Goal: Complete application form

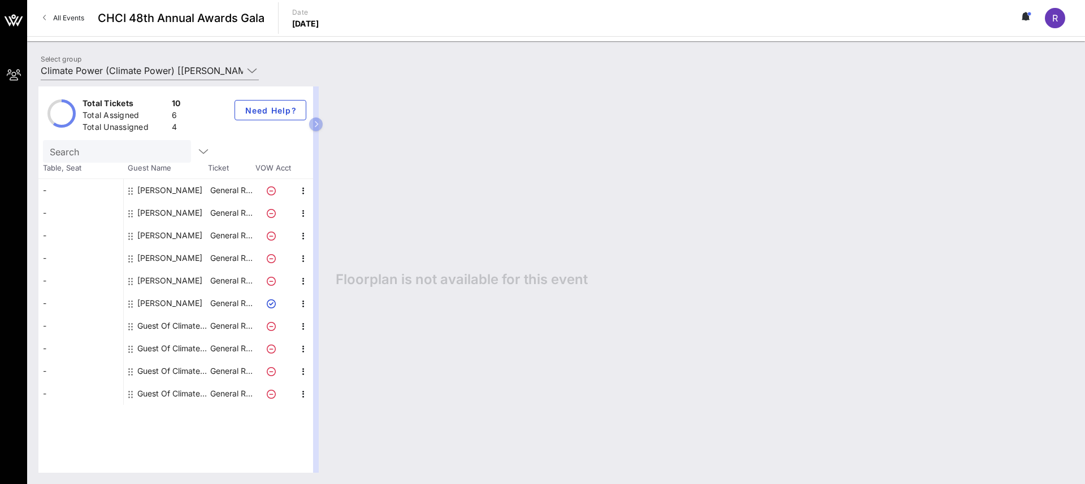
click at [149, 325] on div "Guest Of Climate Power" at bounding box center [172, 326] width 71 height 23
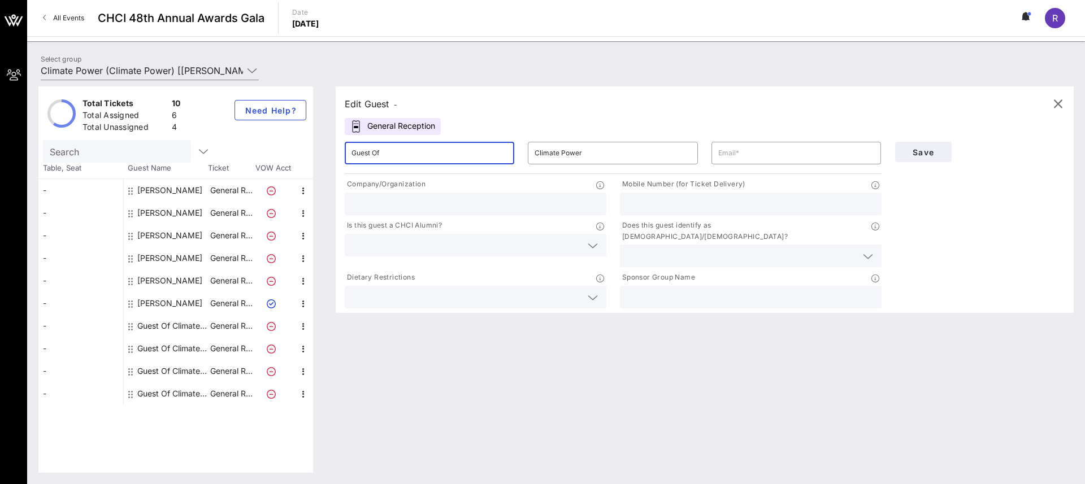
drag, startPoint x: 404, startPoint y: 154, endPoint x: 343, endPoint y: 149, distance: 61.8
click at [343, 149] on div "​ Guest Of" at bounding box center [429, 153] width 183 height 36
click at [768, 152] on input "text" at bounding box center [796, 153] width 156 height 18
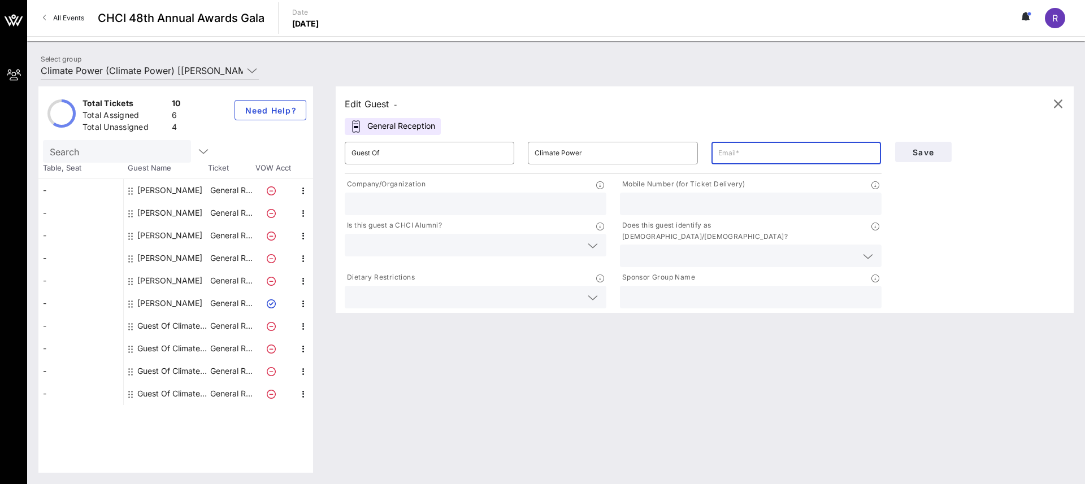
paste input "[PERSON_NAME][EMAIL_ADDRESS][DOMAIN_NAME]"
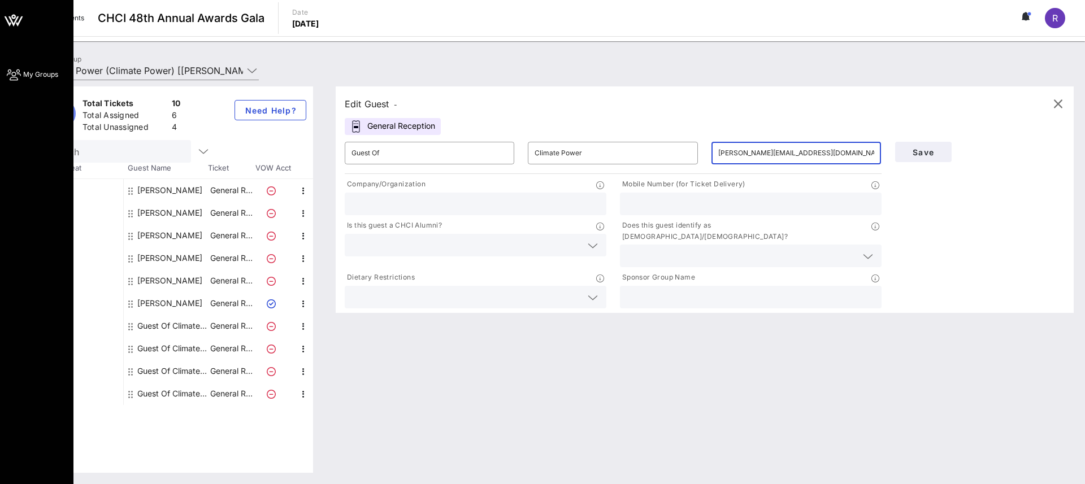
type input "[PERSON_NAME][EMAIL_ADDRESS][DOMAIN_NAME]"
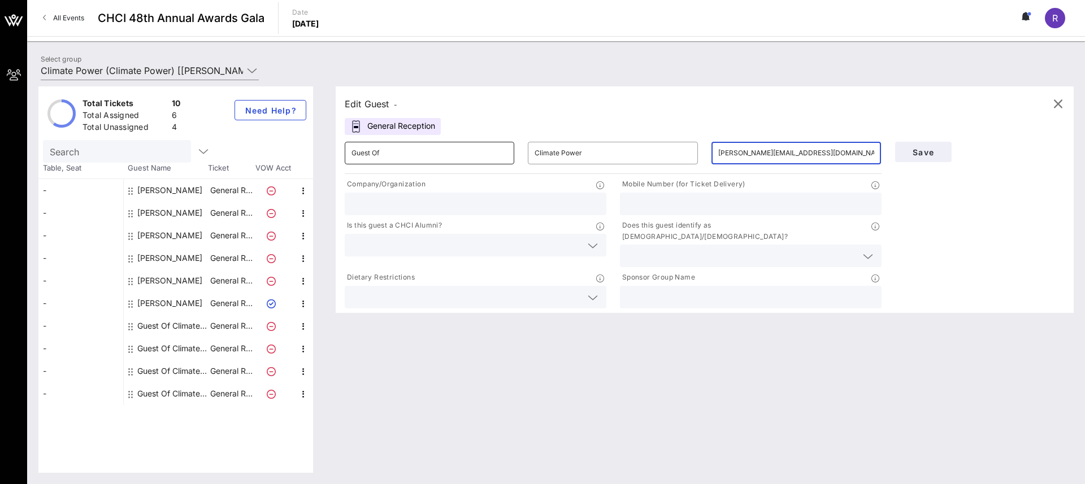
click at [372, 150] on input "Guest Of" at bounding box center [429, 153] width 156 height 18
paste input "[PERSON_NAME] III [PERSON_NAME]"
drag, startPoint x: 421, startPoint y: 152, endPoint x: 384, endPoint y: 154, distance: 37.3
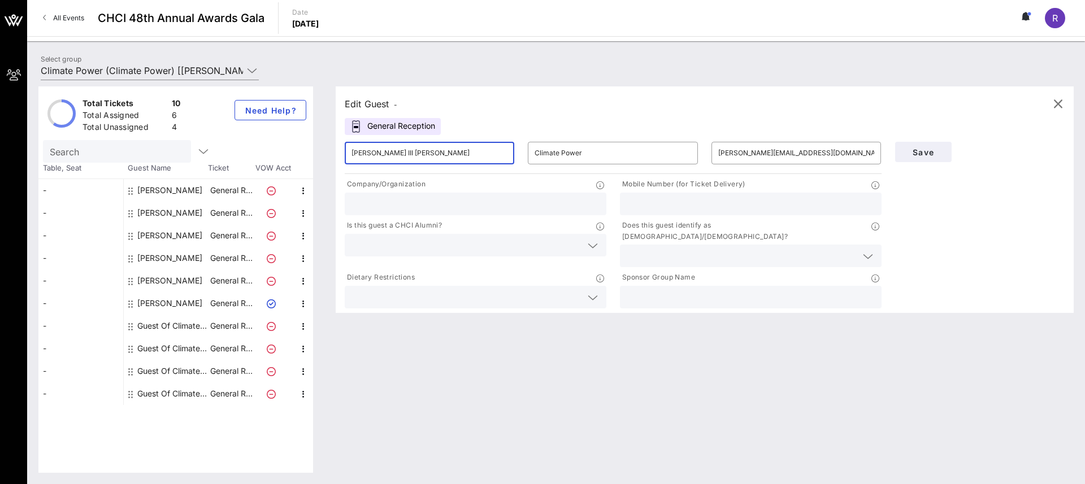
click at [384, 154] on input "[PERSON_NAME] III [PERSON_NAME]" at bounding box center [429, 153] width 156 height 18
type input "[PERSON_NAME]"
click at [584, 147] on input "Climate Power" at bounding box center [612, 153] width 156 height 18
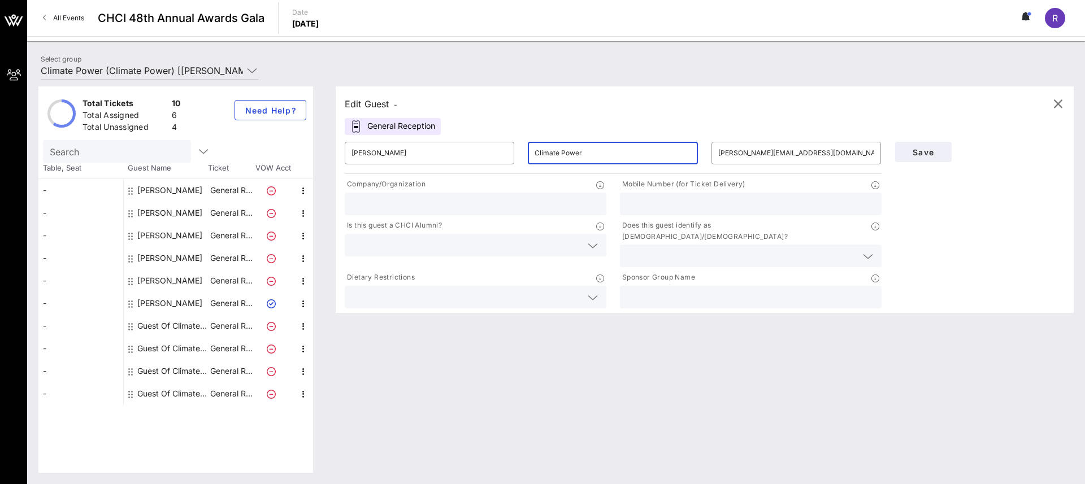
click at [581, 151] on input "Climate Power" at bounding box center [612, 153] width 156 height 18
paste input "[PERSON_NAME] III [PERSON_NAME]"
type input "[PERSON_NAME] III [PERSON_NAME]"
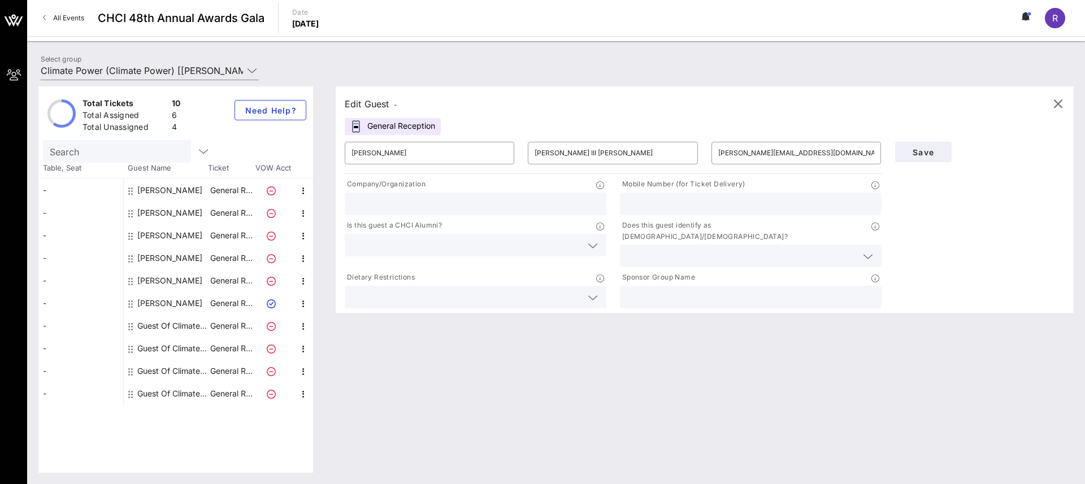
click at [406, 199] on input "text" at bounding box center [475, 204] width 248 height 15
paste input "Hispanic Federation"
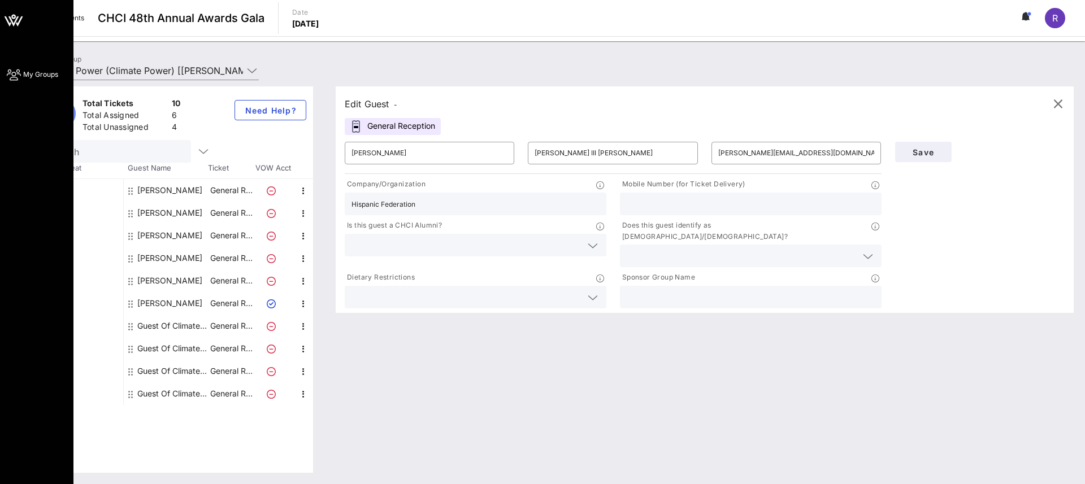
type input "Hispanic Federation"
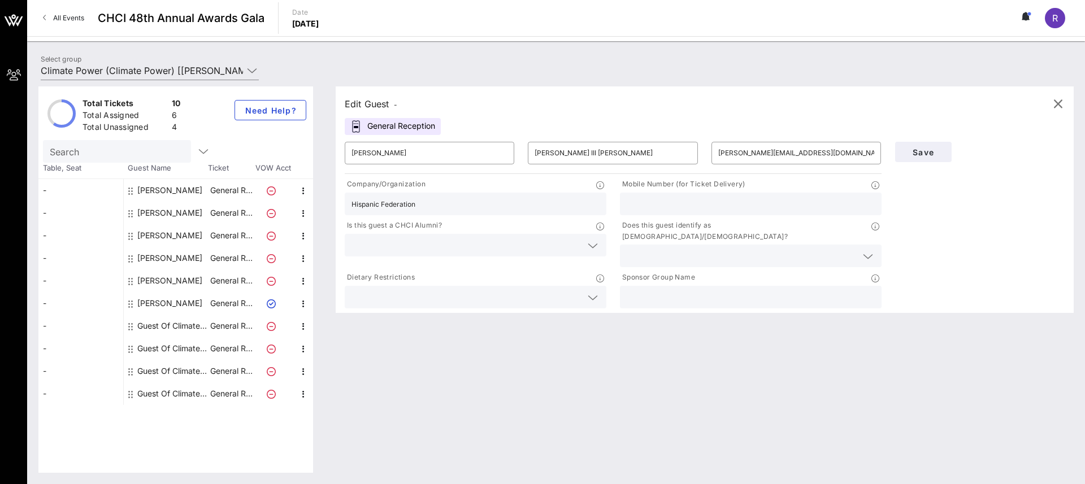
click at [669, 204] on input "text" at bounding box center [750, 204] width 248 height 15
paste input "[PHONE_NUMBER]"
type input "[PHONE_NUMBER]"
click at [385, 249] on input "text" at bounding box center [466, 245] width 230 height 15
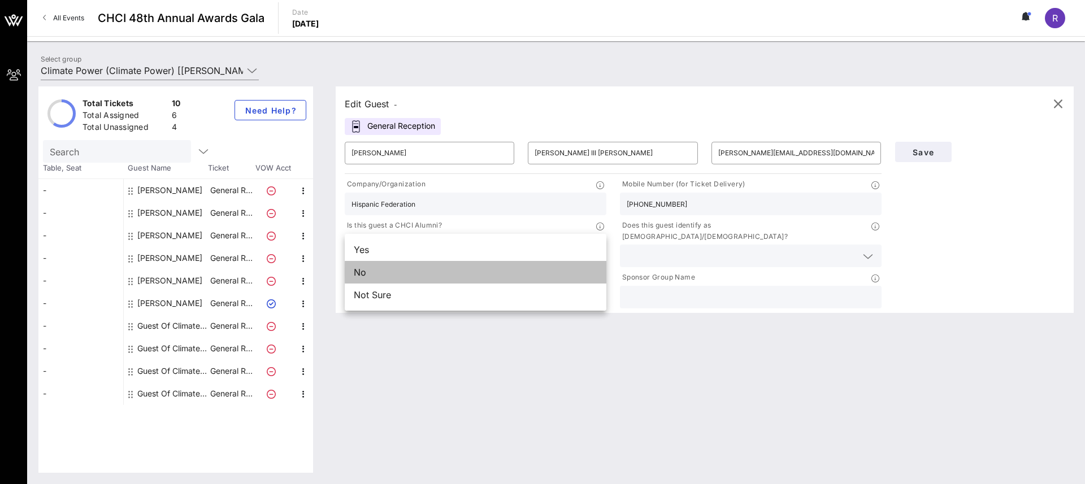
click at [408, 275] on div "No" at bounding box center [476, 272] width 262 height 23
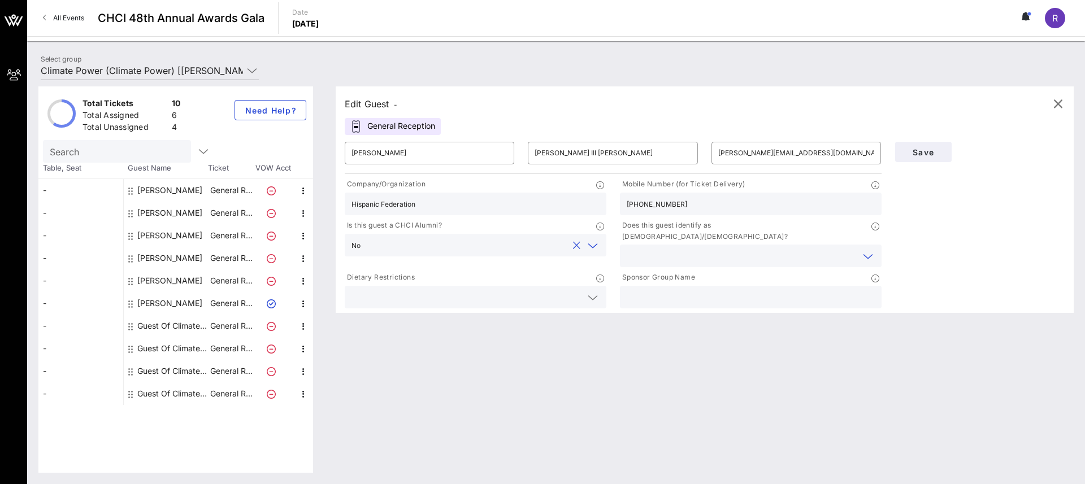
click at [734, 249] on input "text" at bounding box center [741, 256] width 230 height 15
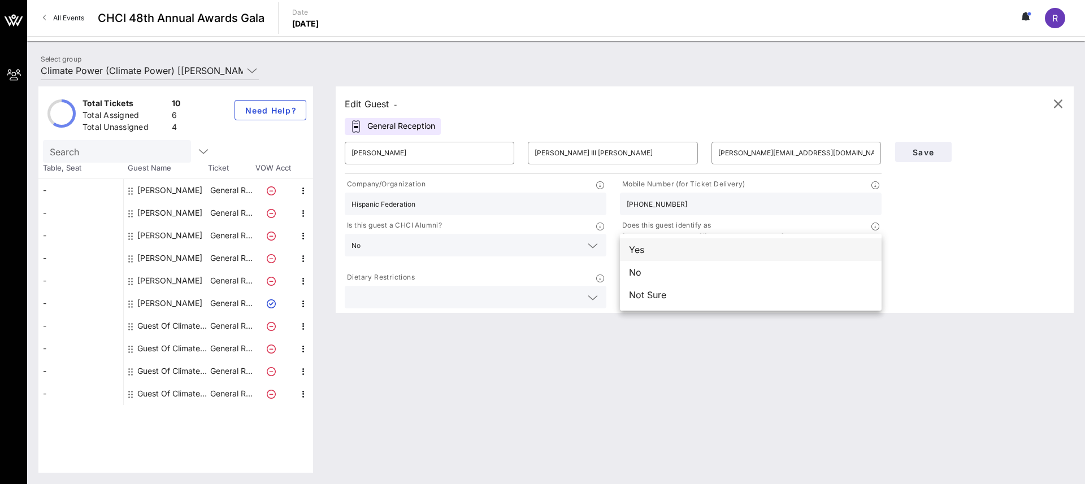
click at [680, 254] on div "Yes" at bounding box center [751, 249] width 262 height 23
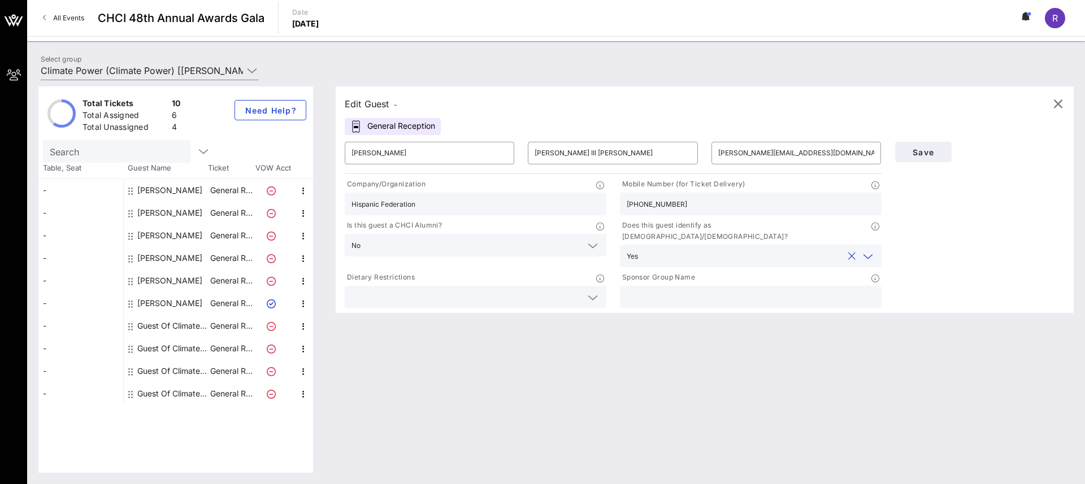
click at [408, 290] on input "text" at bounding box center [466, 297] width 230 height 15
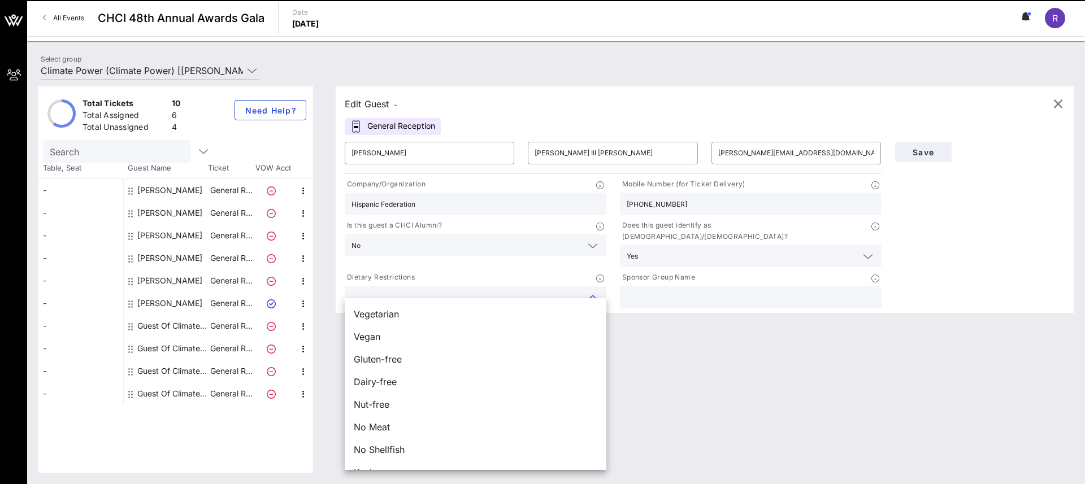
drag, startPoint x: 771, startPoint y: 329, endPoint x: 711, endPoint y: 303, distance: 65.6
click at [771, 329] on div "Edit Guest - General Reception ​ [PERSON_NAME] ​ [PERSON_NAME] III [PERSON_NAME…" at bounding box center [698, 279] width 749 height 386
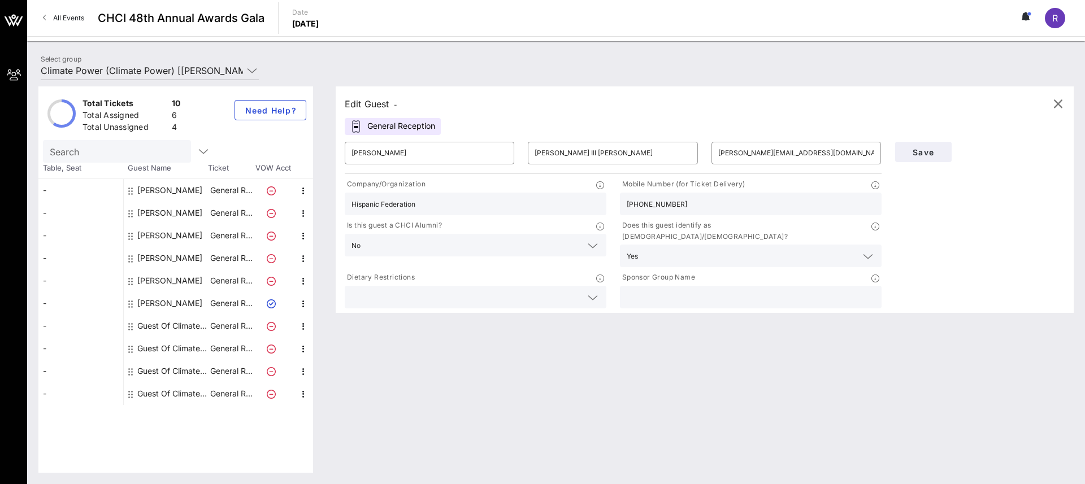
click at [670, 290] on input "text" at bounding box center [750, 297] width 248 height 15
type input "Climate Power En Acción"
click at [934, 153] on span "Save" at bounding box center [923, 152] width 38 height 10
